Goal: Information Seeking & Learning: Check status

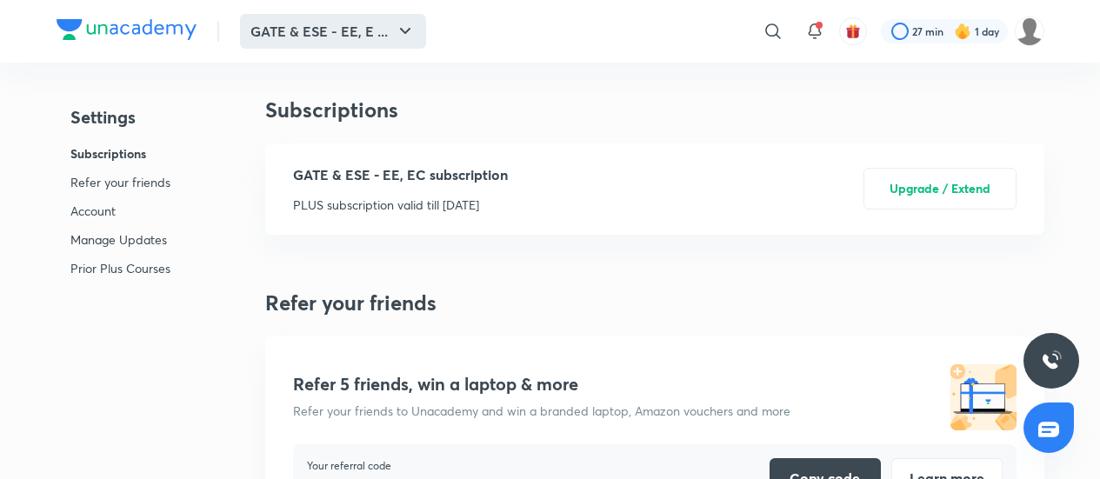
click at [407, 28] on icon "button" at bounding box center [405, 31] width 21 height 21
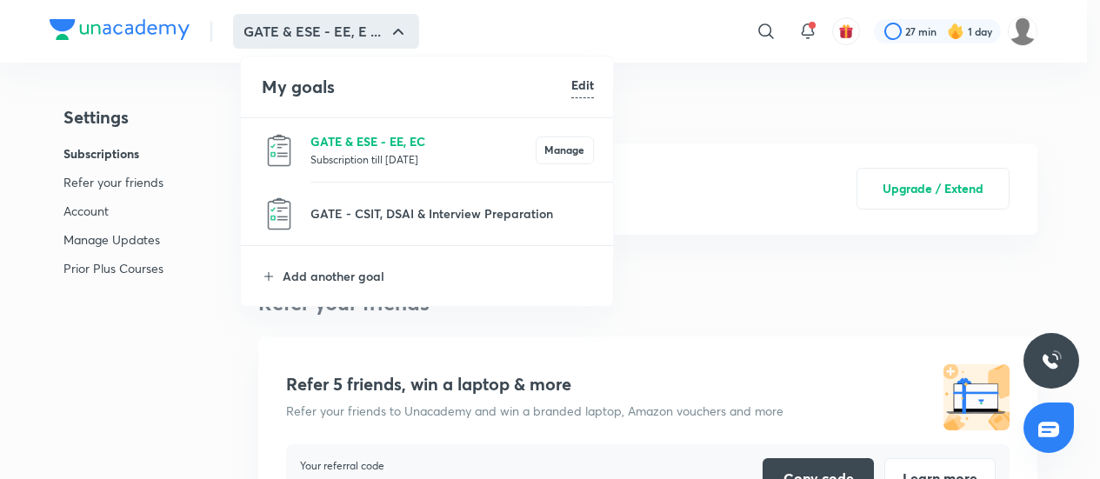
click at [398, 143] on p "GATE & ESE - EE, EC" at bounding box center [422, 141] width 225 height 18
